Goal: Task Accomplishment & Management: Use online tool/utility

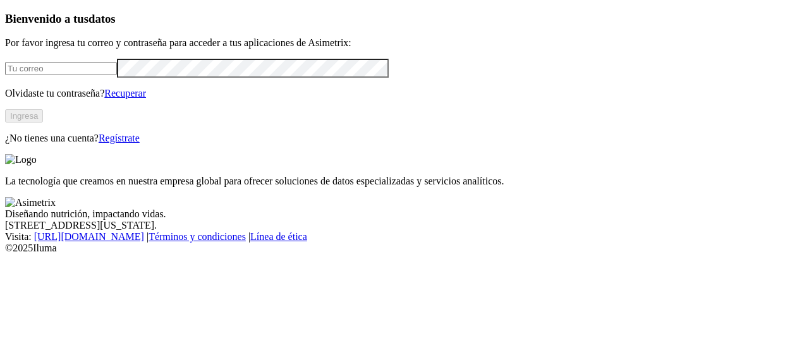
type input "[PERSON_NAME][EMAIL_ADDRESS][PERSON_NAME][DOMAIN_NAME]"
click at [43, 123] on button "Ingresa" at bounding box center [24, 115] width 38 height 13
